Goal: Information Seeking & Learning: Understand process/instructions

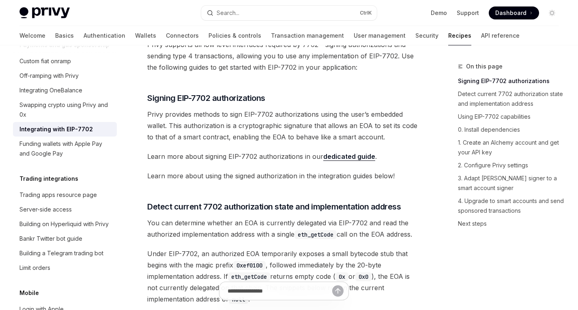
scroll to position [119, 0]
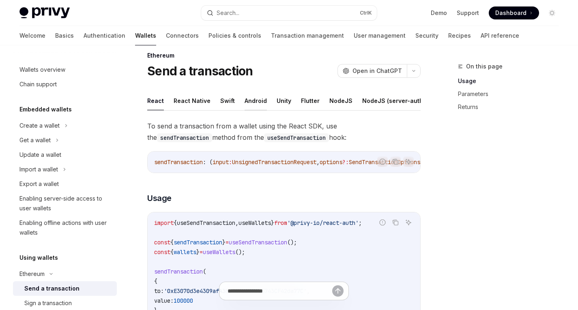
scroll to position [74, 0]
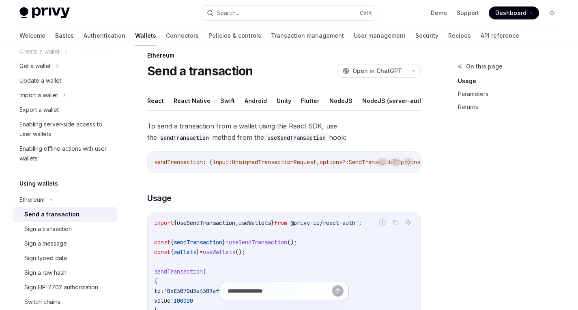
click at [215, 99] on ul "React React Native Swift Android Unity Flutter NodeJS NodeJS (server-auth) REST…" at bounding box center [283, 100] width 273 height 19
click at [220, 99] on button "Swift" at bounding box center [227, 100] width 15 height 19
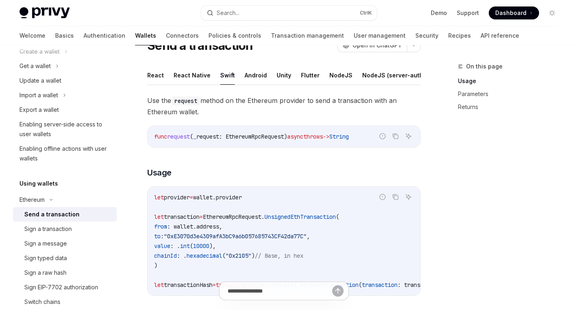
scroll to position [36, 0]
click at [303, 76] on button "Flutter" at bounding box center [310, 75] width 19 height 19
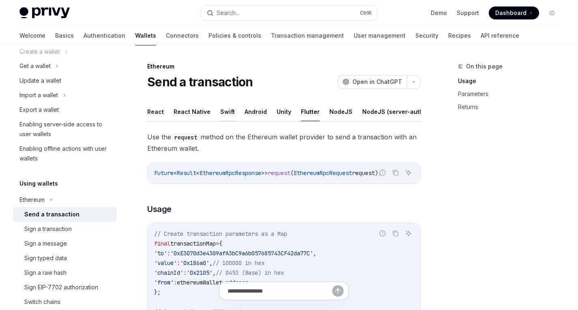
click at [220, 106] on button "Swift" at bounding box center [227, 111] width 15 height 19
type textarea "*"
